Goal: Communication & Community: Share content

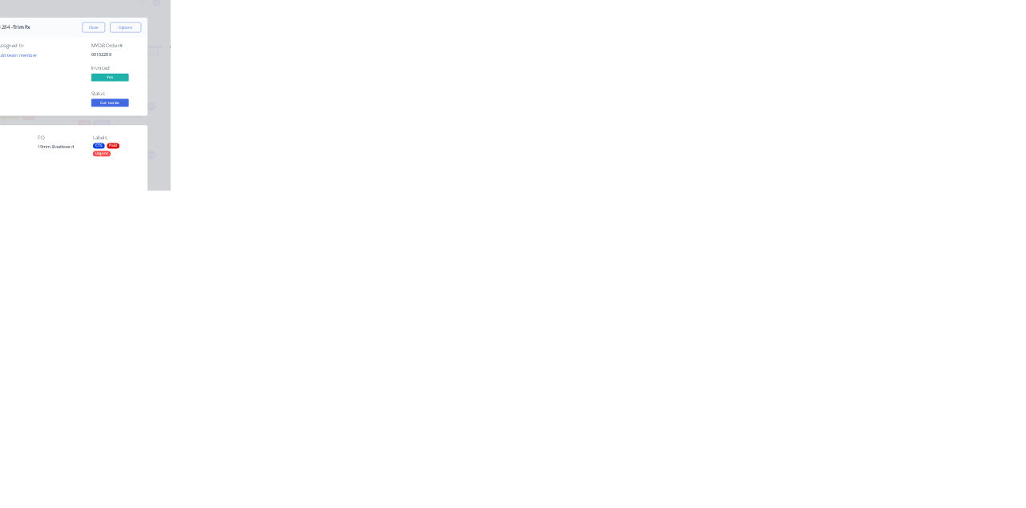
click at [168, 140] on div "Collaborate" at bounding box center [135, 140] width 63 height 14
click at [722, 472] on div at bounding box center [515, 463] width 411 height 17
click at [902, 475] on button "Send" at bounding box center [870, 463] width 63 height 24
click at [858, 91] on button "Close" at bounding box center [828, 89] width 59 height 26
